Goal: Use online tool/utility: Utilize a website feature to perform a specific function

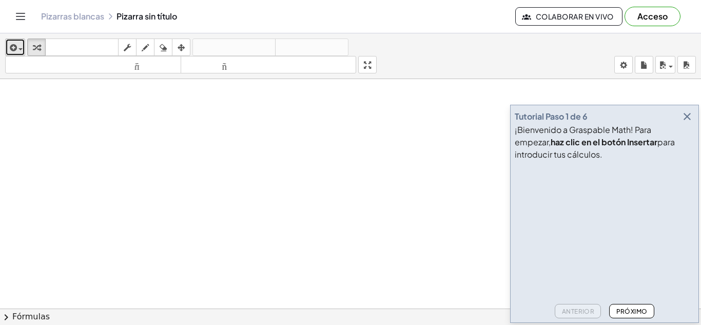
click at [19, 50] on span "button" at bounding box center [20, 49] width 4 height 2
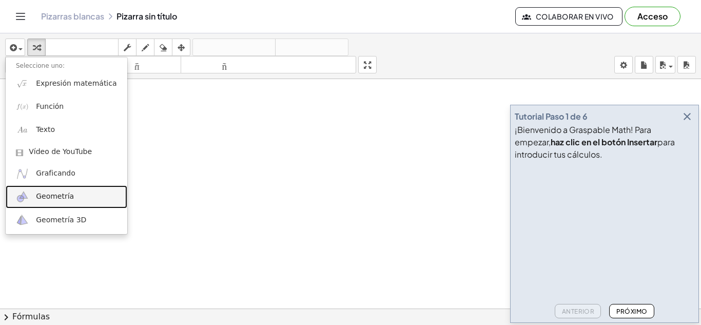
click at [54, 196] on font "Geometría" at bounding box center [55, 196] width 38 height 8
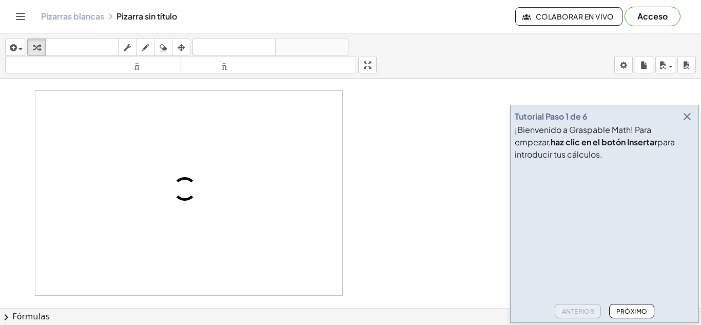
click at [689, 117] on icon "button" at bounding box center [687, 116] width 12 height 12
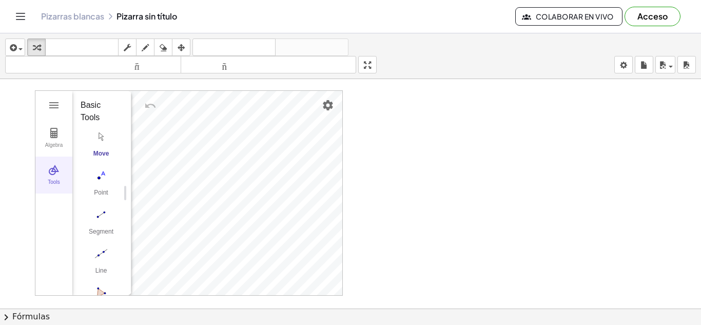
click at [52, 178] on button "Tools" at bounding box center [53, 174] width 37 height 37
click at [50, 172] on img "Geometry" at bounding box center [54, 170] width 12 height 12
click at [95, 217] on img "Segment. Select two points or positions" at bounding box center [101, 214] width 41 height 16
click at [160, 44] on div "button" at bounding box center [162, 47] width 13 height 12
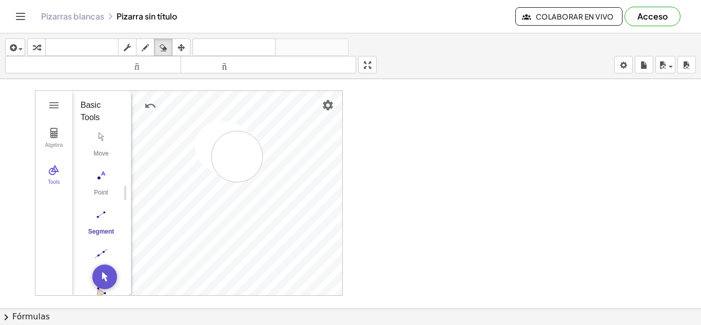
drag, startPoint x: 226, startPoint y: 147, endPoint x: 237, endPoint y: 156, distance: 14.6
drag, startPoint x: 241, startPoint y: 157, endPoint x: 216, endPoint y: 128, distance: 38.2
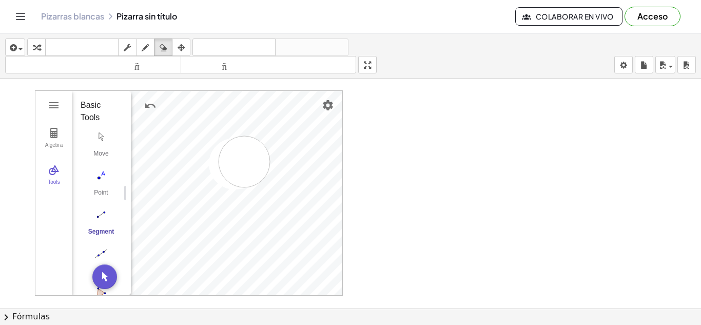
drag, startPoint x: 234, startPoint y: 164, endPoint x: 244, endPoint y: 162, distance: 10.0
click at [147, 43] on icon "button" at bounding box center [145, 48] width 7 height 12
drag, startPoint x: 213, startPoint y: 135, endPoint x: 250, endPoint y: 161, distance: 44.7
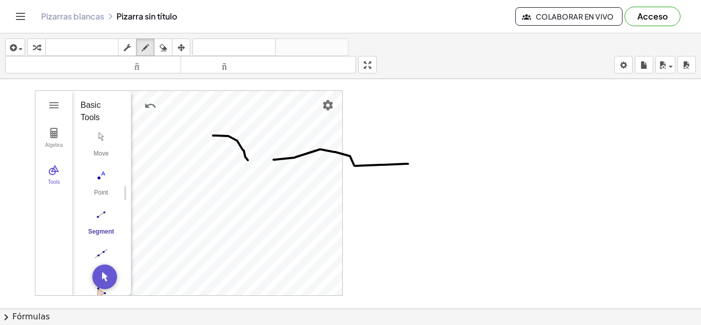
drag, startPoint x: 320, startPoint y: 149, endPoint x: 377, endPoint y: 141, distance: 57.5
click at [164, 46] on icon "button" at bounding box center [163, 48] width 7 height 12
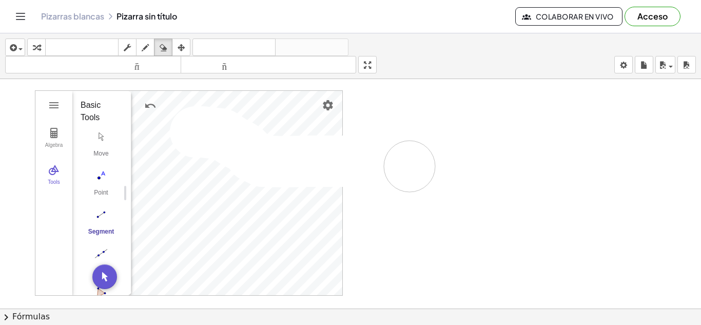
drag, startPoint x: 203, startPoint y: 132, endPoint x: 409, endPoint y: 166, distance: 209.5
drag, startPoint x: 233, startPoint y: 164, endPoint x: 244, endPoint y: 161, distance: 11.4
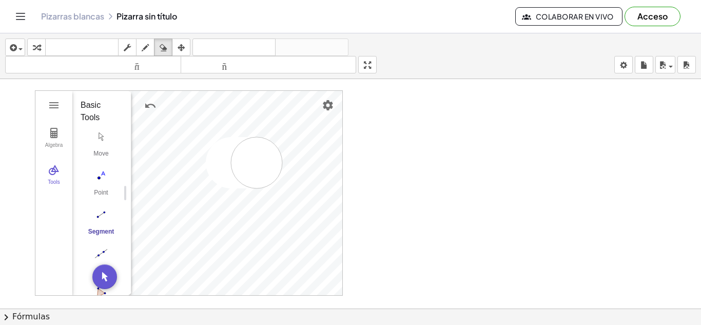
drag, startPoint x: 231, startPoint y: 163, endPoint x: 256, endPoint y: 163, distance: 25.1
drag, startPoint x: 212, startPoint y: 147, endPoint x: 227, endPoint y: 146, distance: 15.0
drag, startPoint x: 227, startPoint y: 146, endPoint x: 235, endPoint y: 193, distance: 48.3
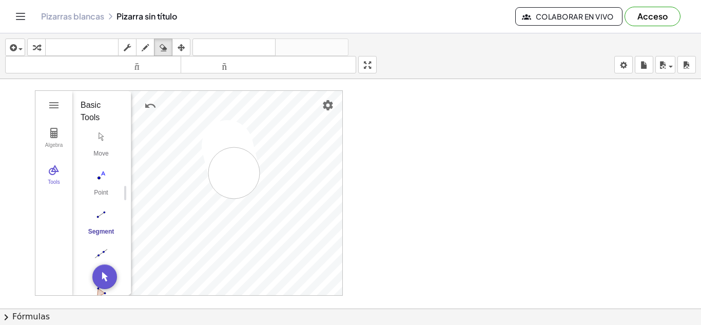
drag, startPoint x: 183, startPoint y: 176, endPoint x: 243, endPoint y: 214, distance: 71.4
drag, startPoint x: 233, startPoint y: 224, endPoint x: 173, endPoint y: 144, distance: 100.7
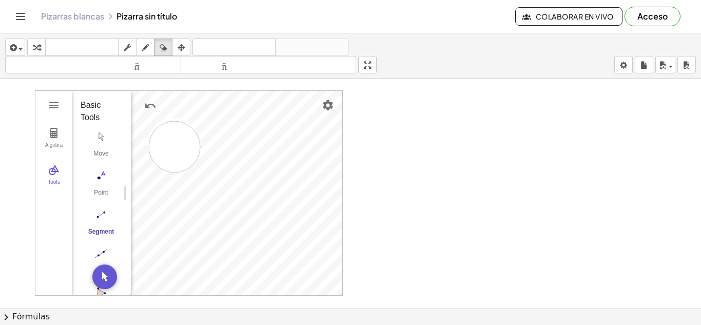
drag, startPoint x: 173, startPoint y: 144, endPoint x: 178, endPoint y: 161, distance: 18.3
click at [107, 275] on div at bounding box center [350, 308] width 701 height 459
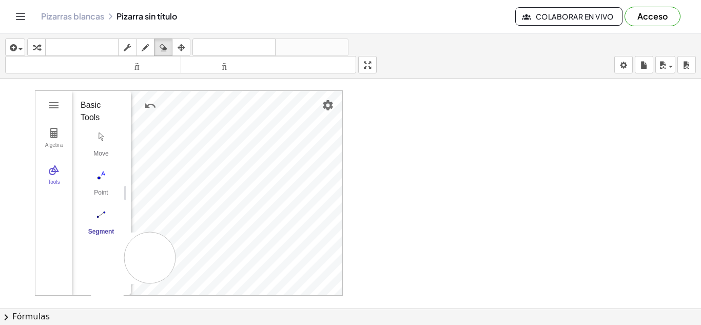
drag, startPoint x: 107, startPoint y: 275, endPoint x: 200, endPoint y: 257, distance: 94.1
click at [200, 257] on div at bounding box center [350, 308] width 701 height 459
drag, startPoint x: 205, startPoint y: 249, endPoint x: 254, endPoint y: 229, distance: 53.0
click at [254, 229] on div at bounding box center [350, 308] width 701 height 459
drag, startPoint x: 262, startPoint y: 252, endPoint x: 264, endPoint y: 245, distance: 7.3
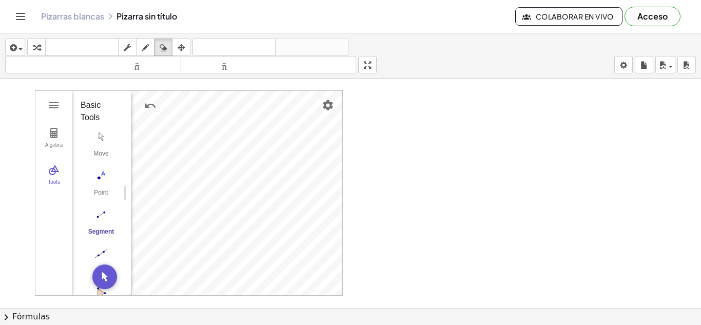
click at [264, 253] on div at bounding box center [350, 308] width 701 height 459
drag, startPoint x: 223, startPoint y: 217, endPoint x: 236, endPoint y: 195, distance: 25.6
click at [242, 217] on div at bounding box center [350, 308] width 701 height 459
drag, startPoint x: 236, startPoint y: 190, endPoint x: 246, endPoint y: 181, distance: 13.4
click at [243, 186] on div at bounding box center [350, 308] width 701 height 459
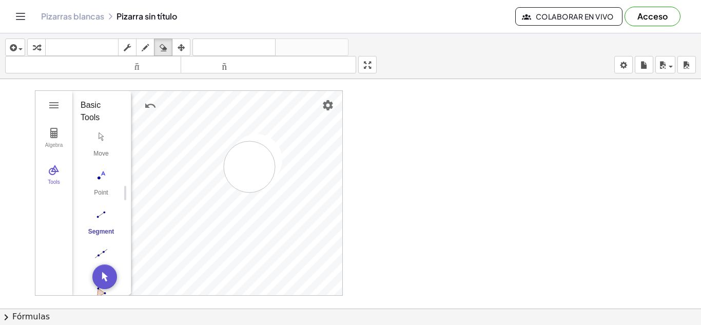
drag, startPoint x: 249, startPoint y: 167, endPoint x: 261, endPoint y: 148, distance: 21.6
click at [244, 170] on div at bounding box center [350, 308] width 701 height 459
drag, startPoint x: 261, startPoint y: 148, endPoint x: 243, endPoint y: 162, distance: 22.0
click at [249, 160] on div at bounding box center [350, 308] width 701 height 459
click at [234, 171] on div at bounding box center [350, 308] width 701 height 459
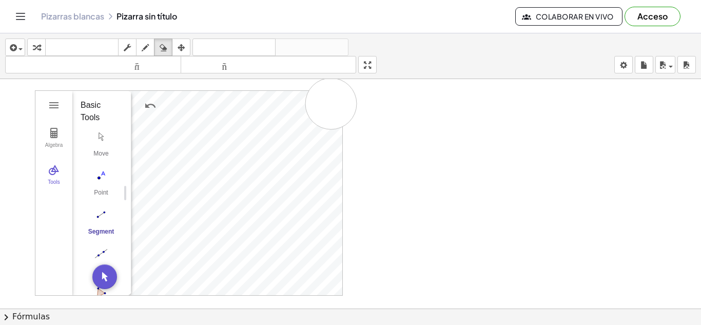
click at [331, 104] on div at bounding box center [350, 308] width 701 height 459
click at [317, 107] on div at bounding box center [350, 308] width 701 height 459
click at [145, 106] on div at bounding box center [350, 308] width 701 height 459
click at [161, 105] on div at bounding box center [350, 308] width 701 height 459
click at [102, 151] on div at bounding box center [350, 308] width 701 height 459
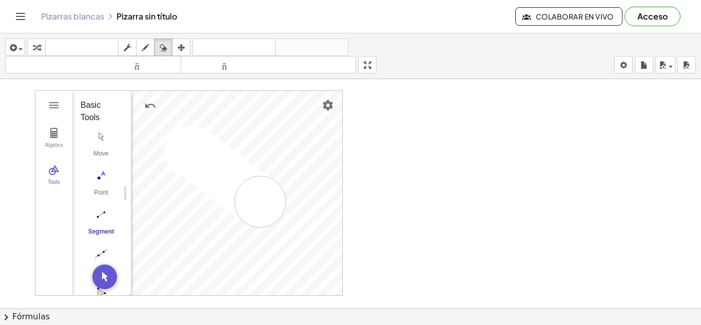
drag, startPoint x: 190, startPoint y: 151, endPoint x: 267, endPoint y: 205, distance: 93.6
click at [267, 205] on div at bounding box center [350, 308] width 701 height 459
drag, startPoint x: 185, startPoint y: 152, endPoint x: 262, endPoint y: 231, distance: 110.3
click at [262, 231] on div at bounding box center [350, 308] width 701 height 459
drag, startPoint x: 154, startPoint y: 153, endPoint x: 211, endPoint y: 187, distance: 65.8
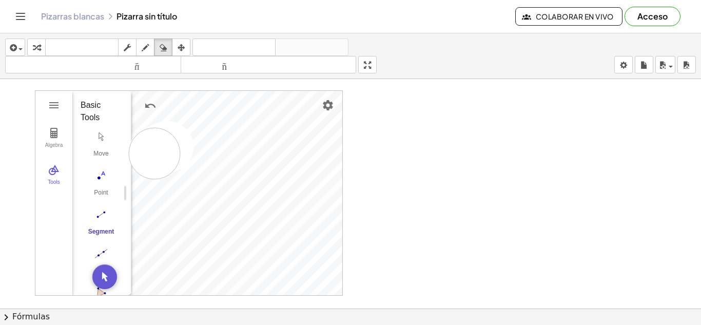
click at [211, 187] on div at bounding box center [350, 308] width 701 height 459
